Goal: Navigation & Orientation: Understand site structure

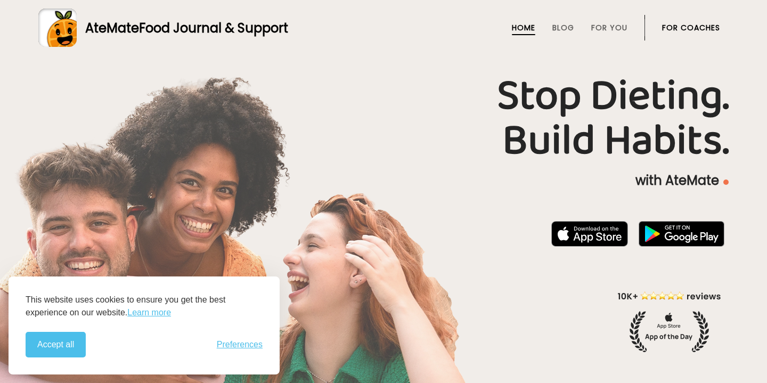
click at [49, 359] on div "This website uses cookies to ensure you get the best experience on our website.…" at bounding box center [144, 325] width 271 height 98
click at [49, 343] on button "Accept all" at bounding box center [56, 345] width 60 height 26
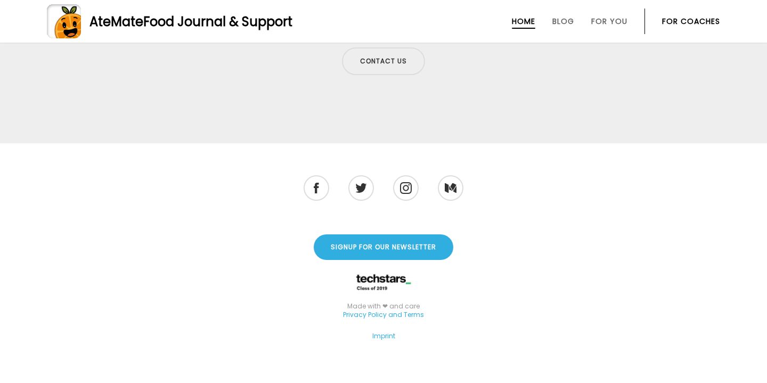
scroll to position [3483, 0]
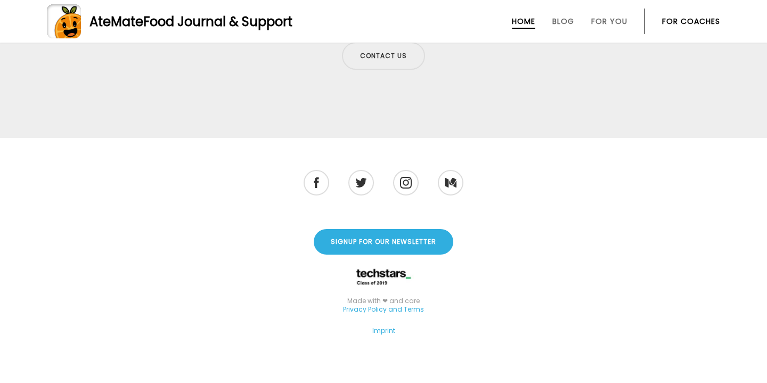
click at [560, 27] on li "Blog" at bounding box center [563, 22] width 22 height 26
click at [562, 15] on li "Blog" at bounding box center [563, 22] width 22 height 26
click at [562, 17] on link "Blog" at bounding box center [563, 21] width 22 height 9
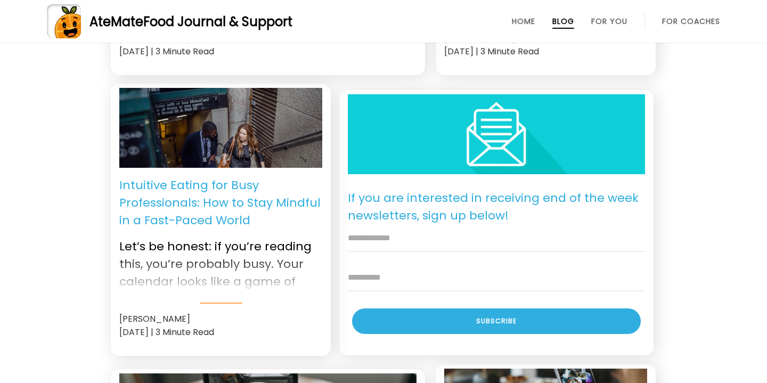
scroll to position [659, 0]
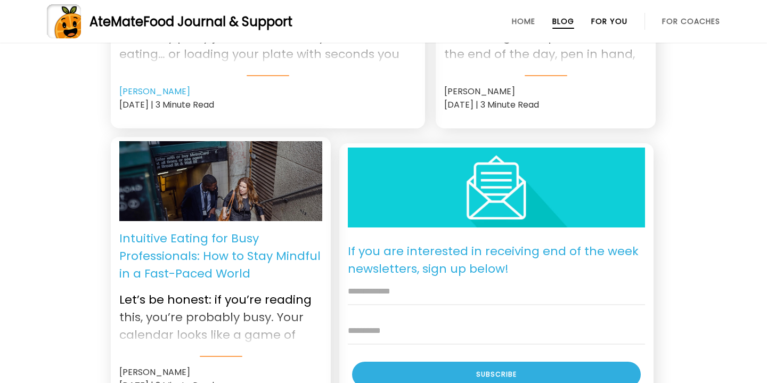
click at [605, 17] on link "For You" at bounding box center [609, 21] width 36 height 9
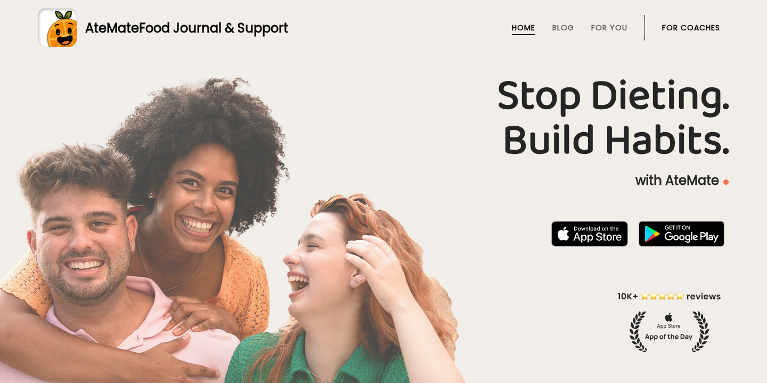
click at [696, 20] on li "For Coaches" at bounding box center [691, 28] width 58 height 26
click at [693, 25] on link "For Coaches" at bounding box center [691, 27] width 58 height 9
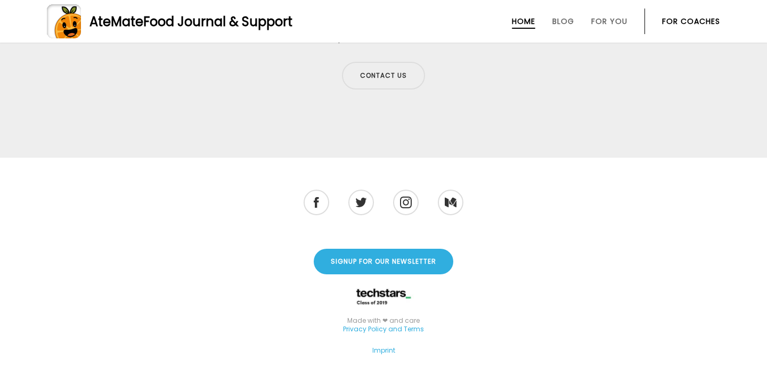
scroll to position [3483, 0]
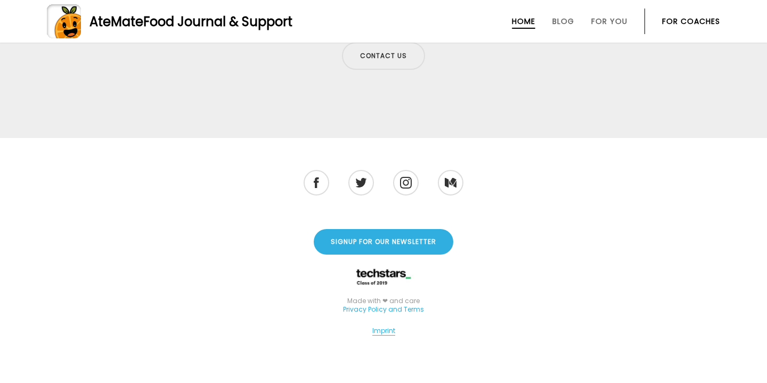
click at [380, 326] on link "Imprint" at bounding box center [383, 331] width 23 height 10
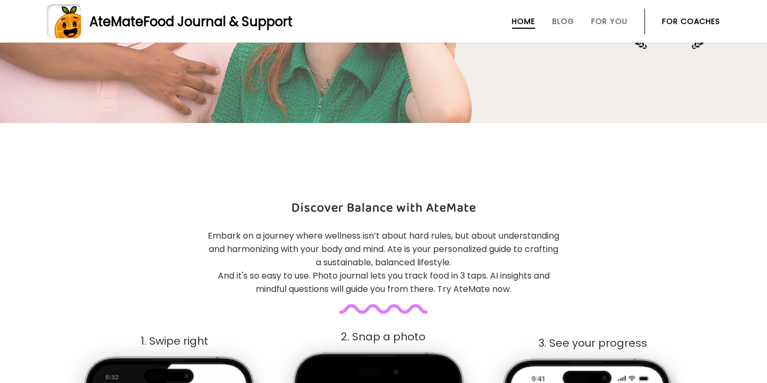
scroll to position [0, 0]
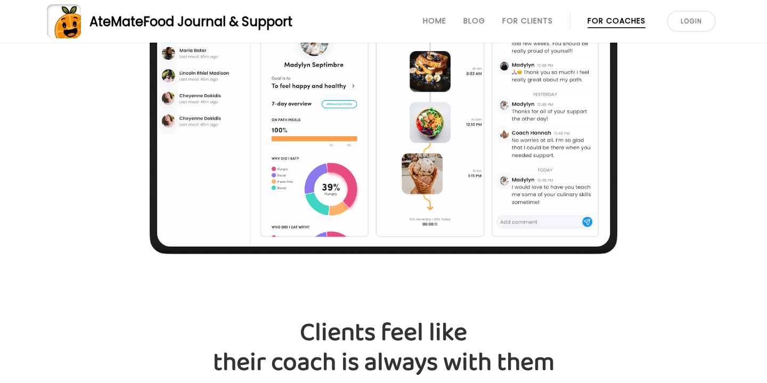
scroll to position [1183, 0]
